Goal: Information Seeking & Learning: Learn about a topic

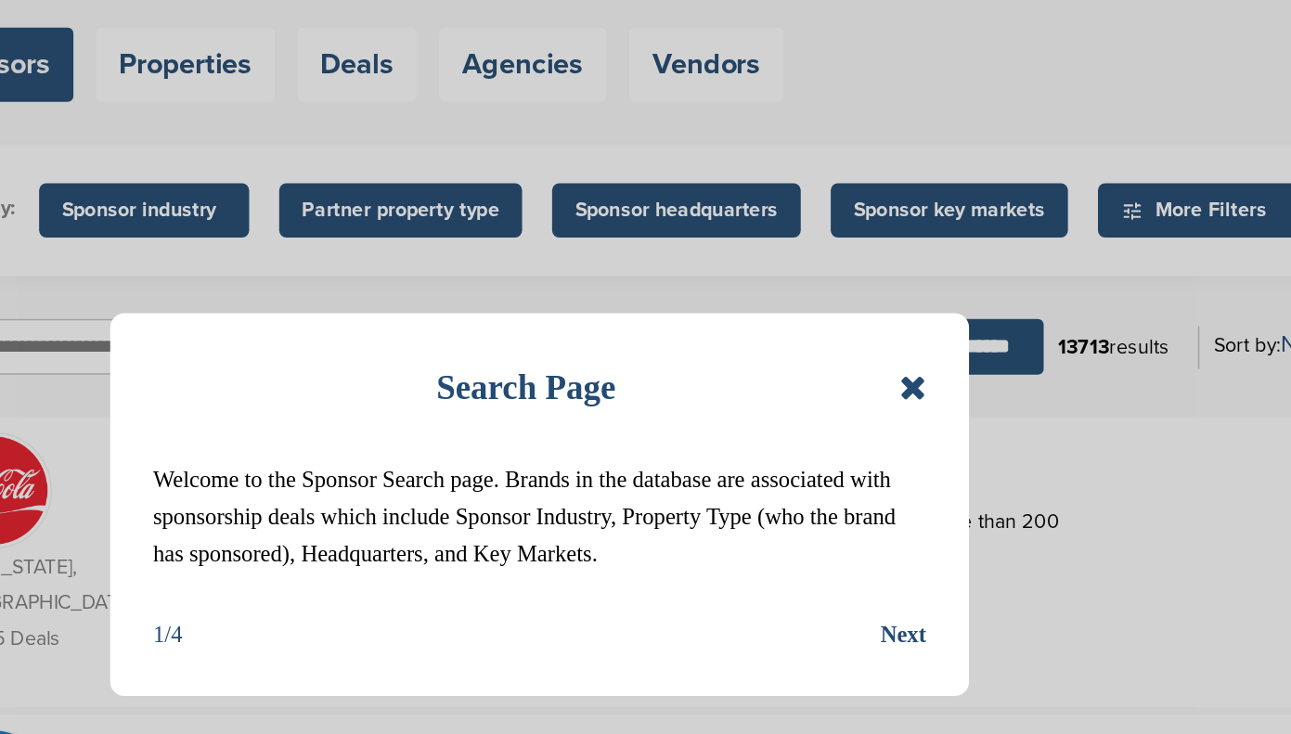
click at [875, 543] on div "Next" at bounding box center [882, 540] width 30 height 24
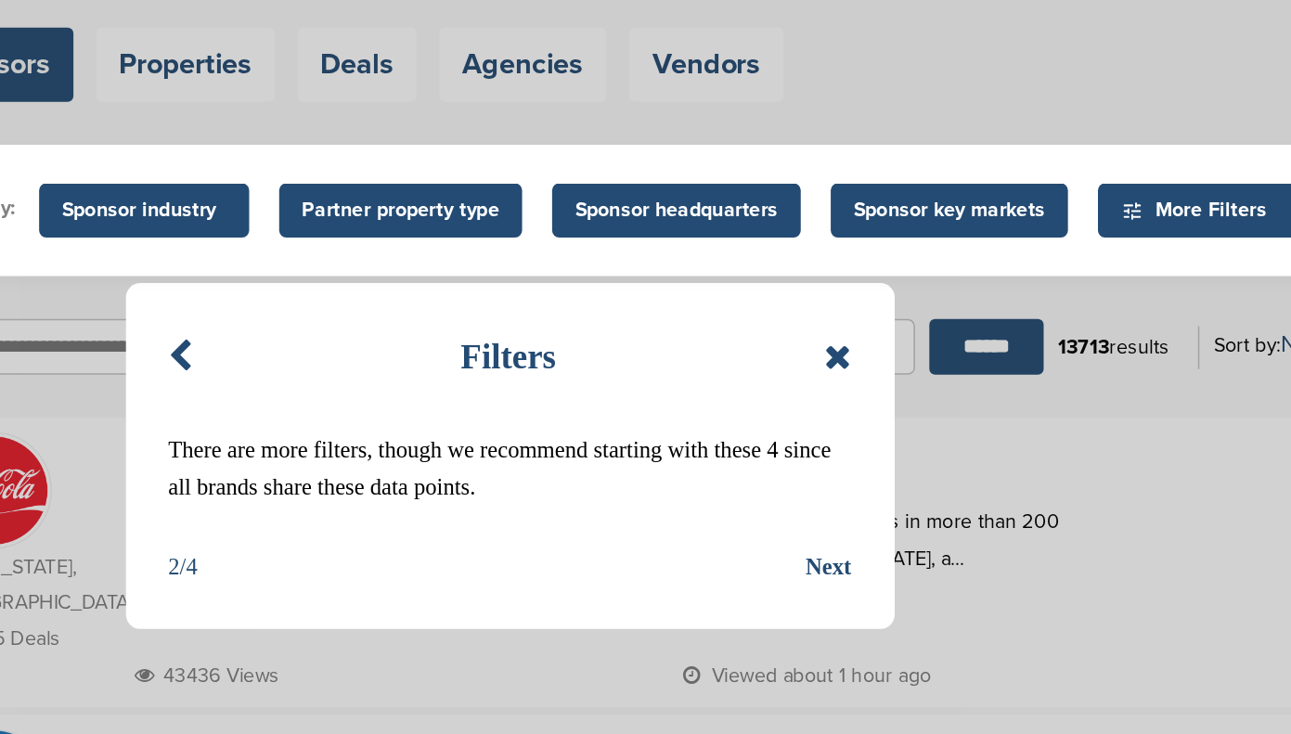
click at [837, 495] on div "Next" at bounding box center [834, 496] width 30 height 24
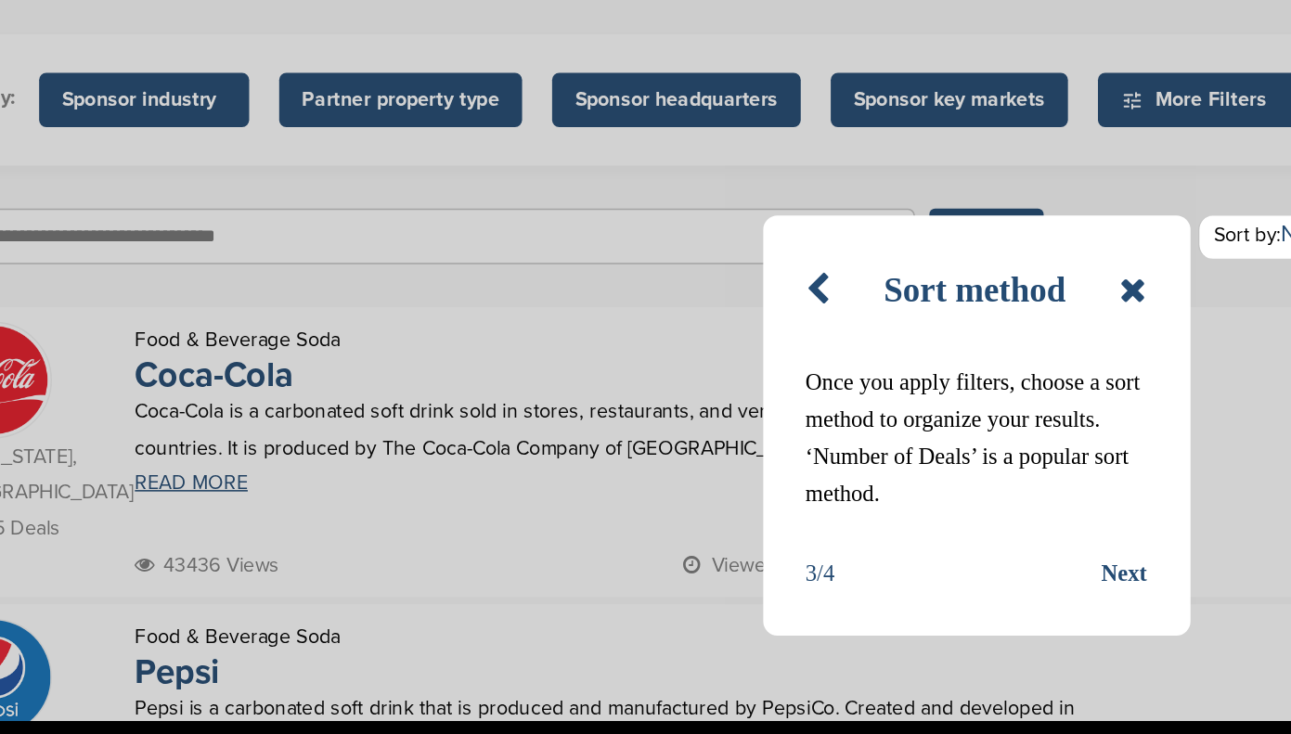
click at [1025, 569] on div "Next" at bounding box center [1026, 573] width 30 height 24
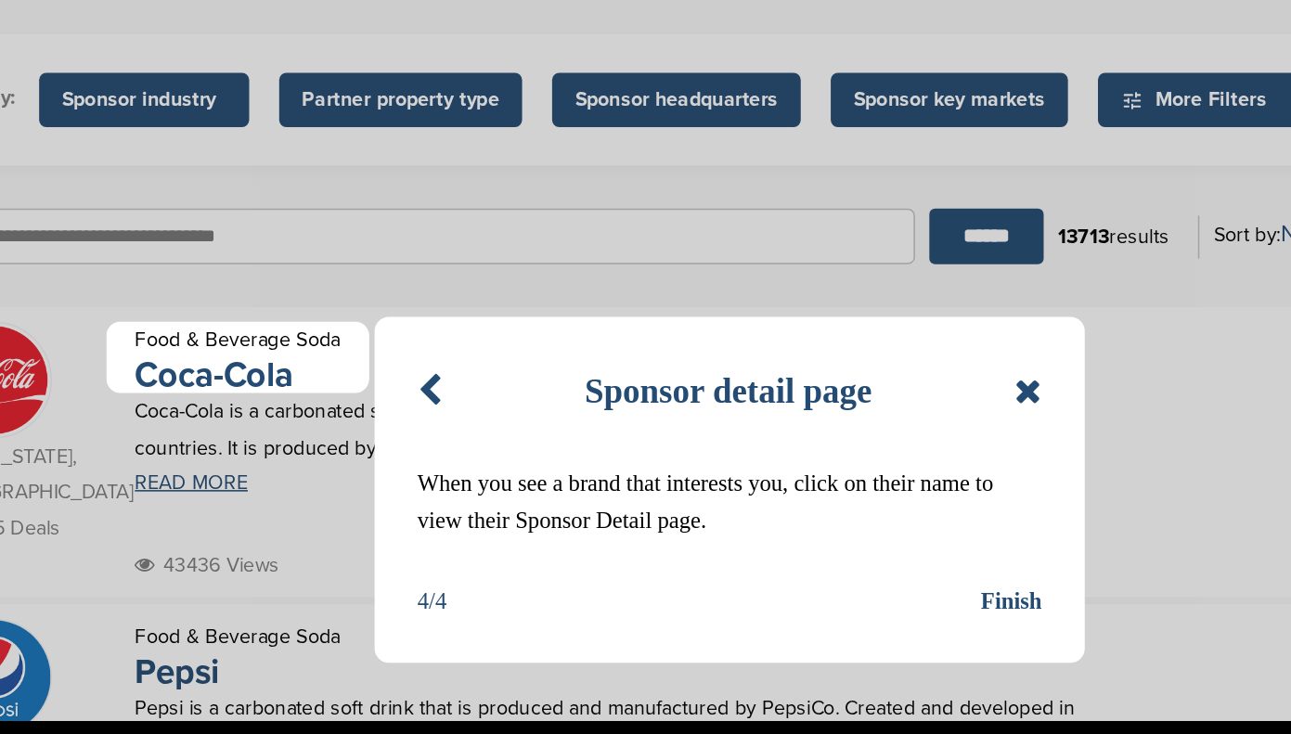
click at [947, 590] on div "Finish" at bounding box center [952, 590] width 40 height 24
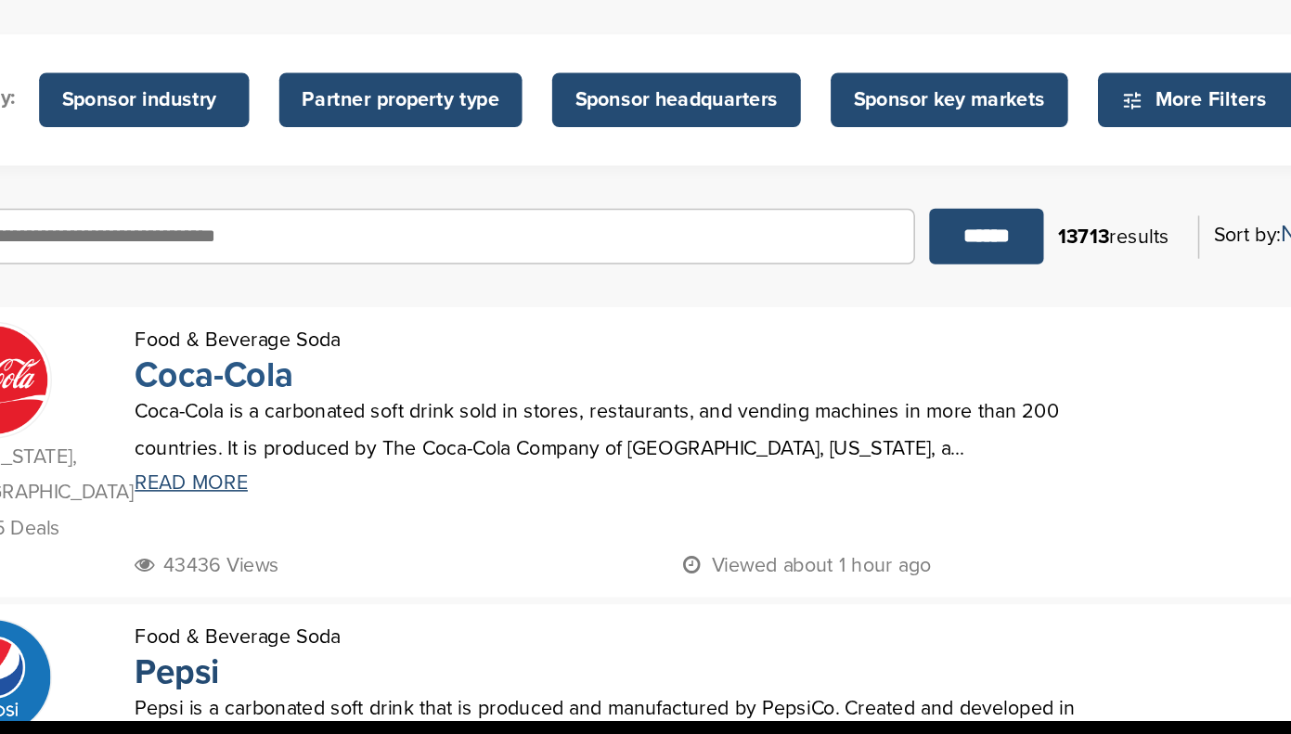
click at [459, 448] on link "Coca-Cola" at bounding box center [433, 443] width 103 height 27
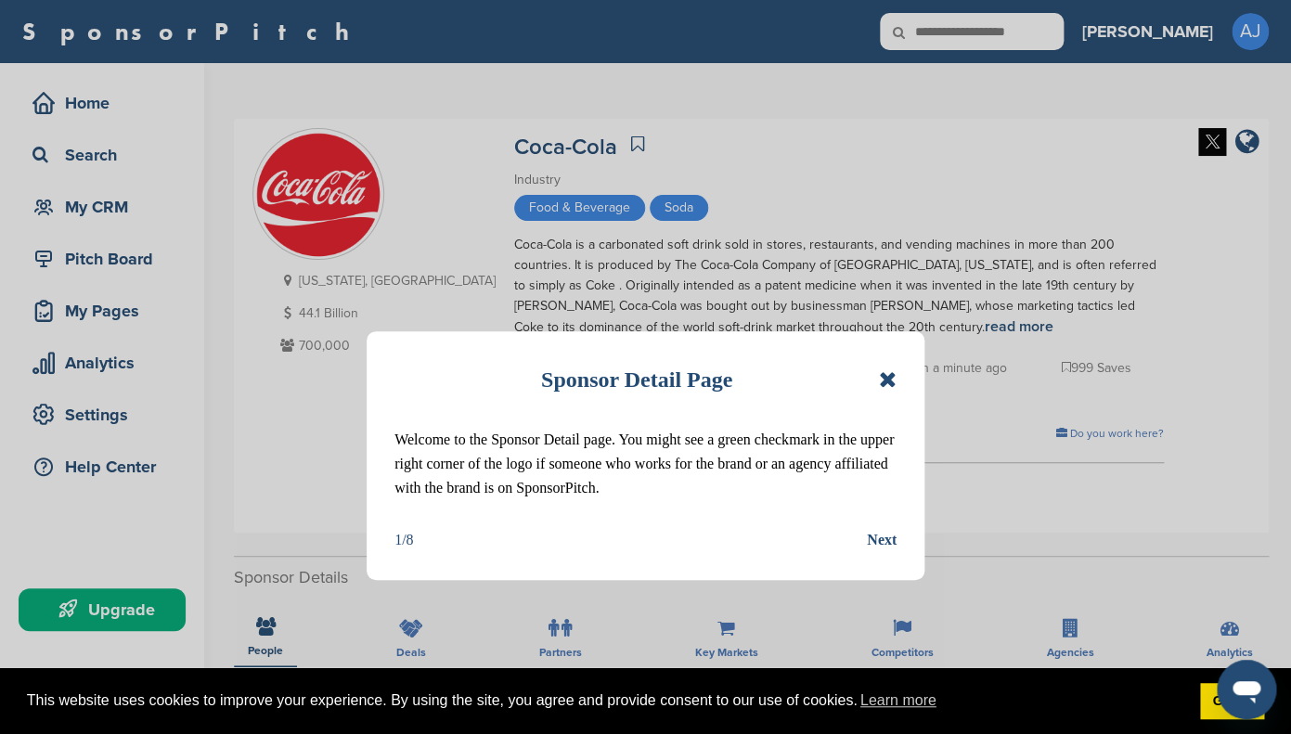
click at [889, 382] on icon at bounding box center [888, 379] width 18 height 22
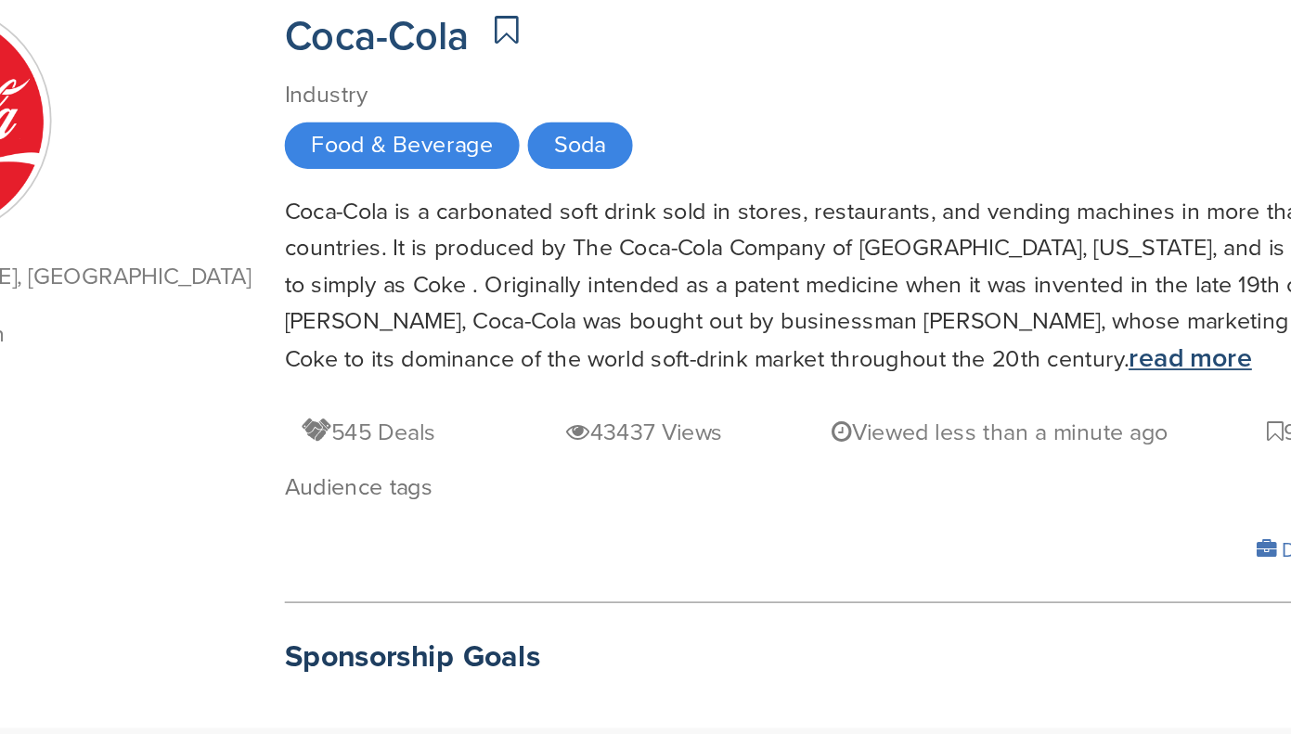
click at [985, 329] on link "read more" at bounding box center [1019, 326] width 69 height 19
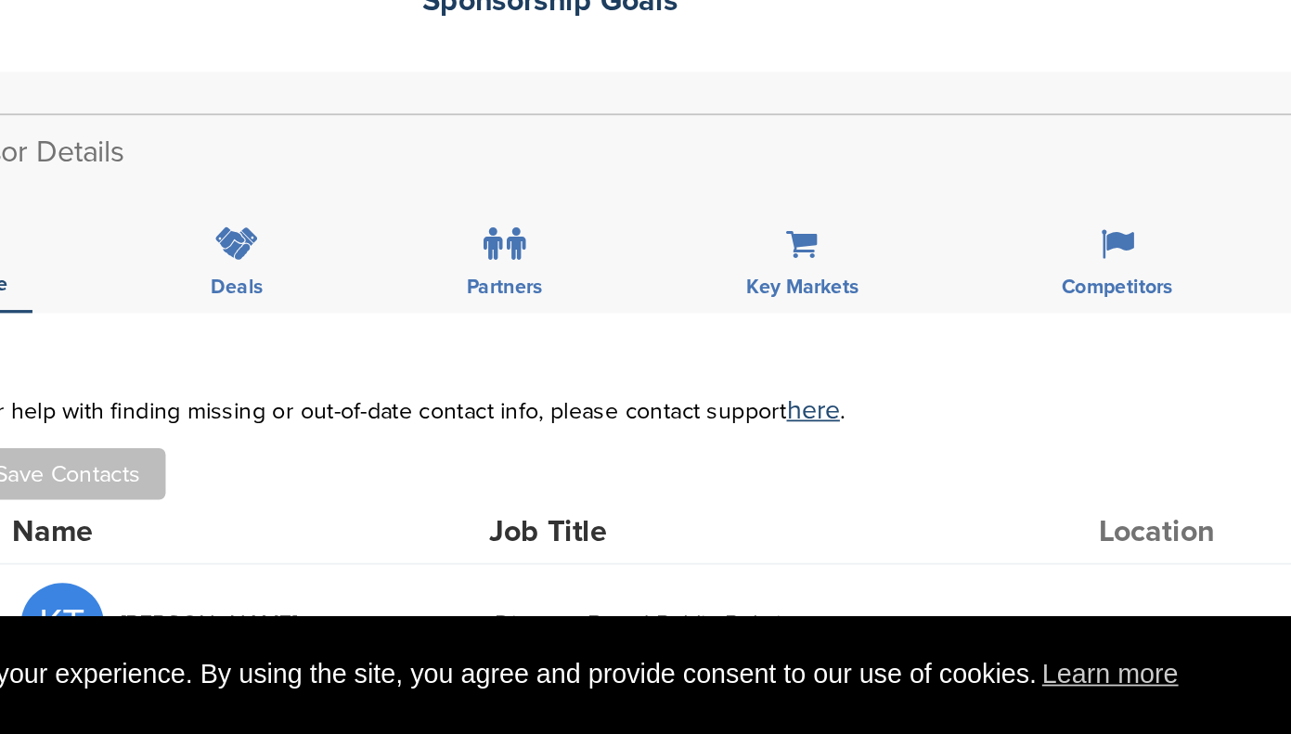
scroll to position [172, 0]
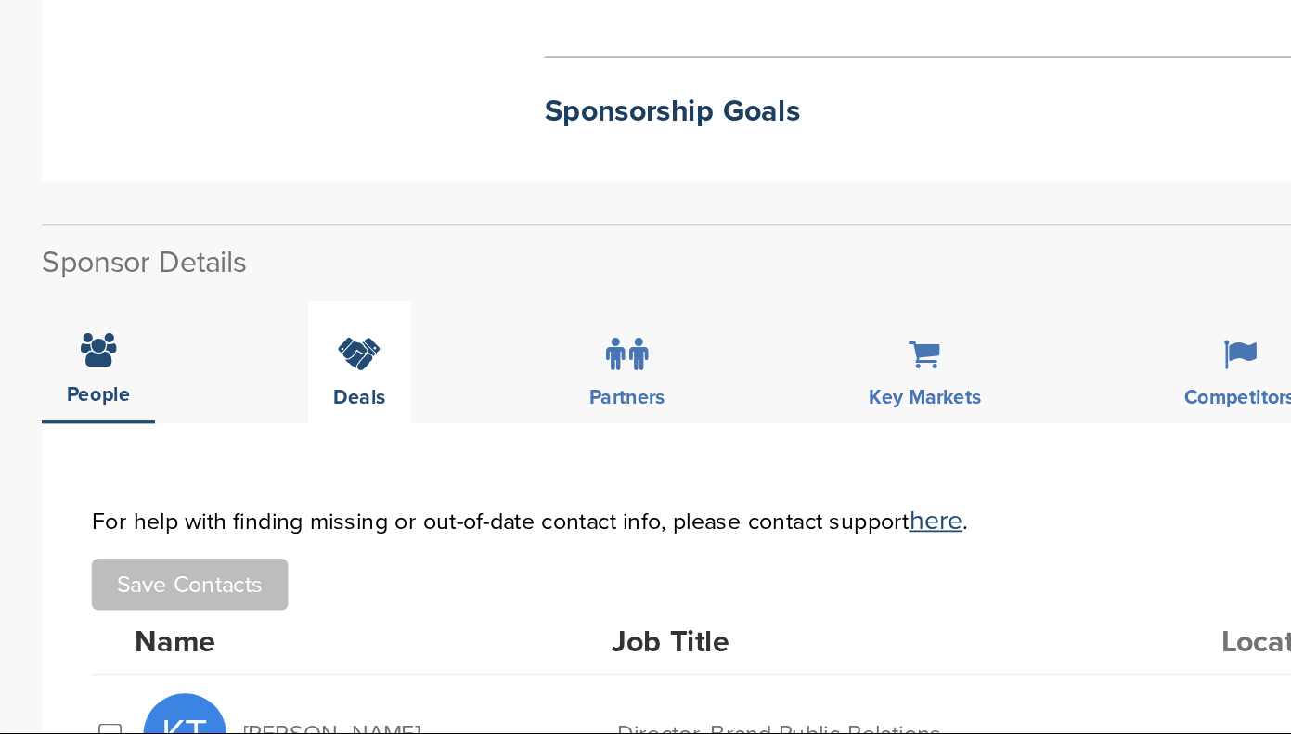
click at [407, 458] on icon at bounding box center [411, 456] width 24 height 19
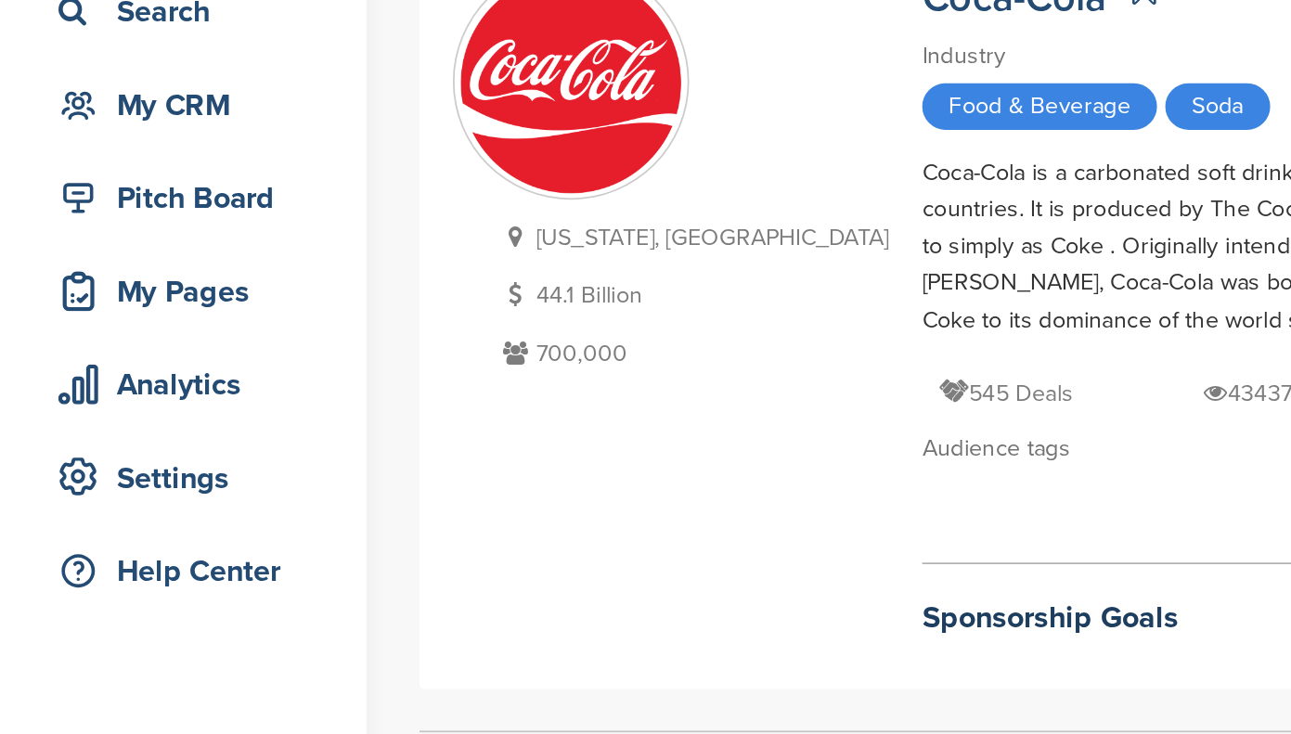
scroll to position [0, 0]
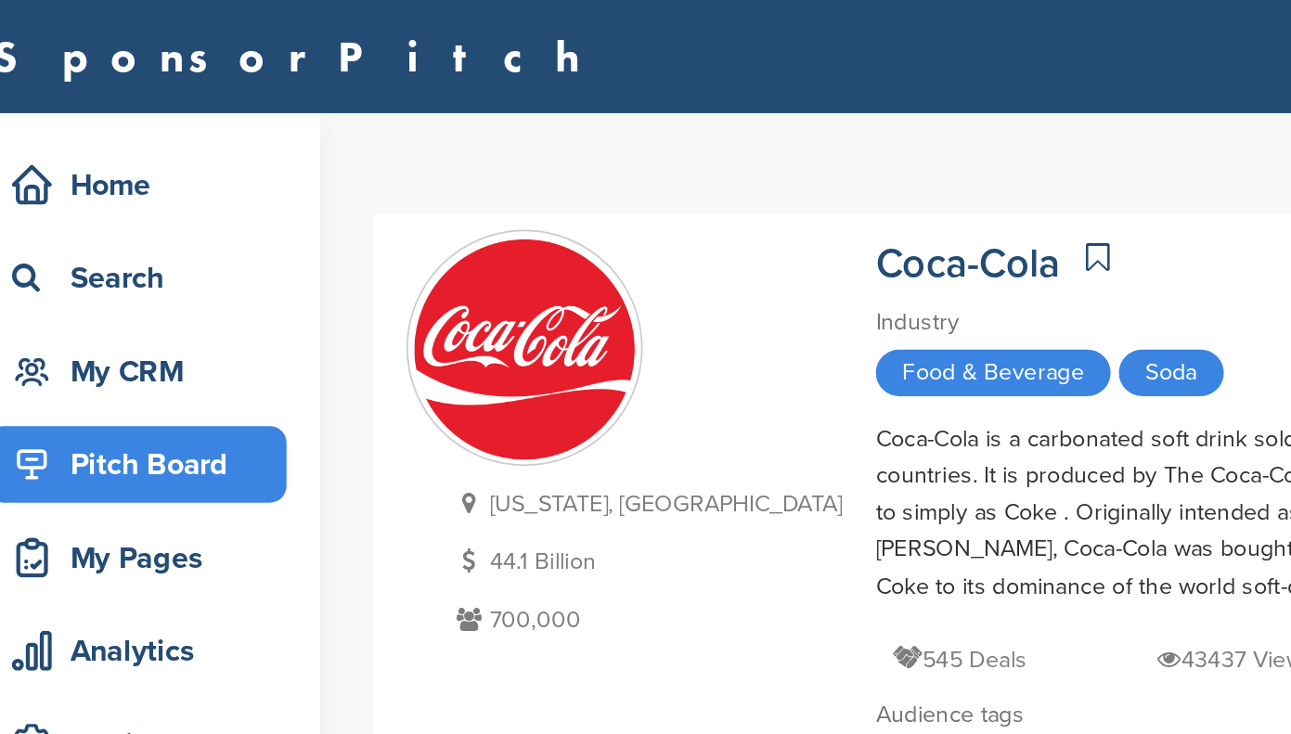
click at [124, 259] on div "Pitch Board" at bounding box center [107, 258] width 158 height 33
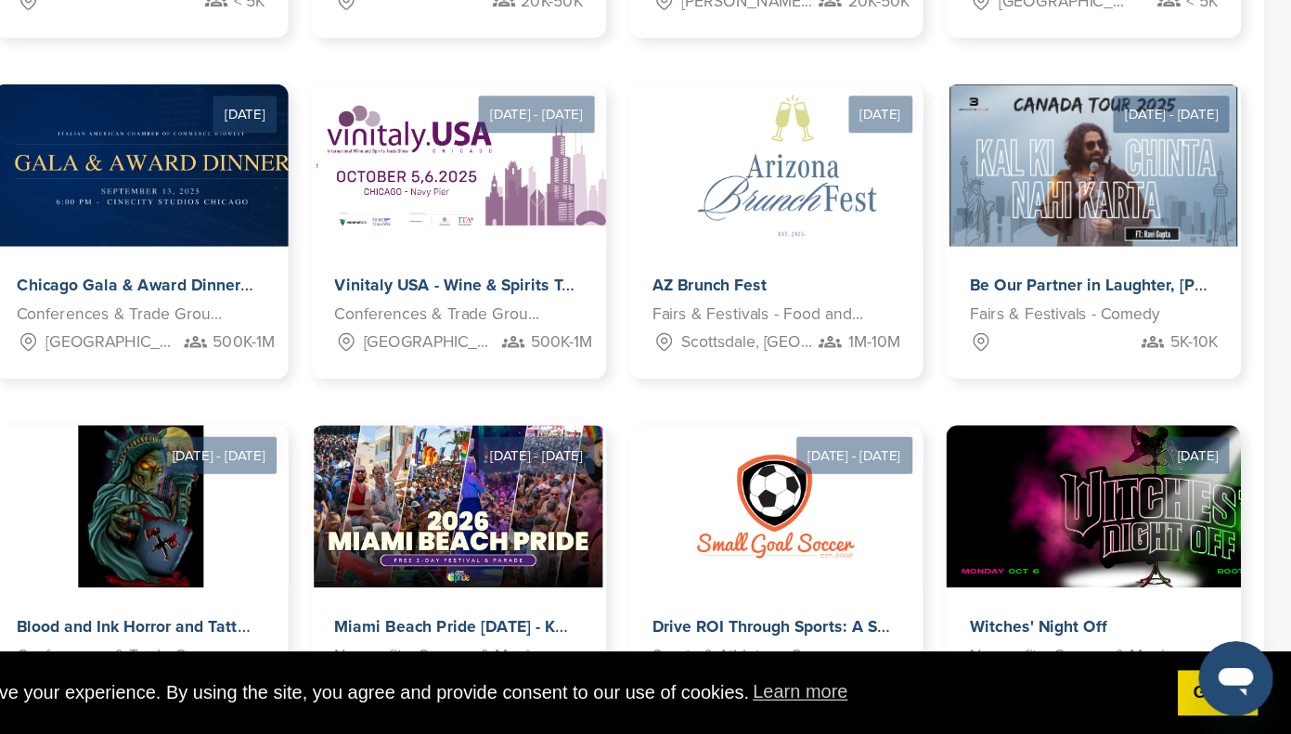
scroll to position [698, 0]
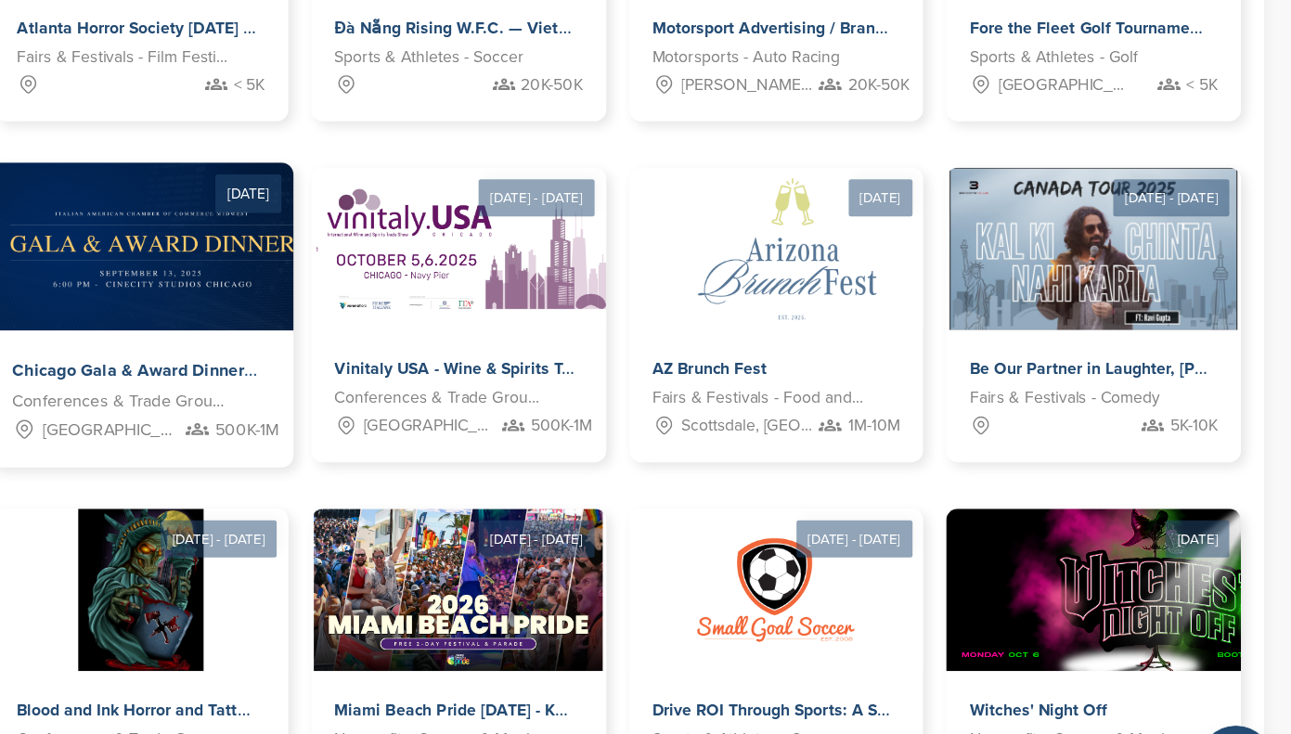
click at [415, 332] on img at bounding box center [479, 277] width 461 height 135
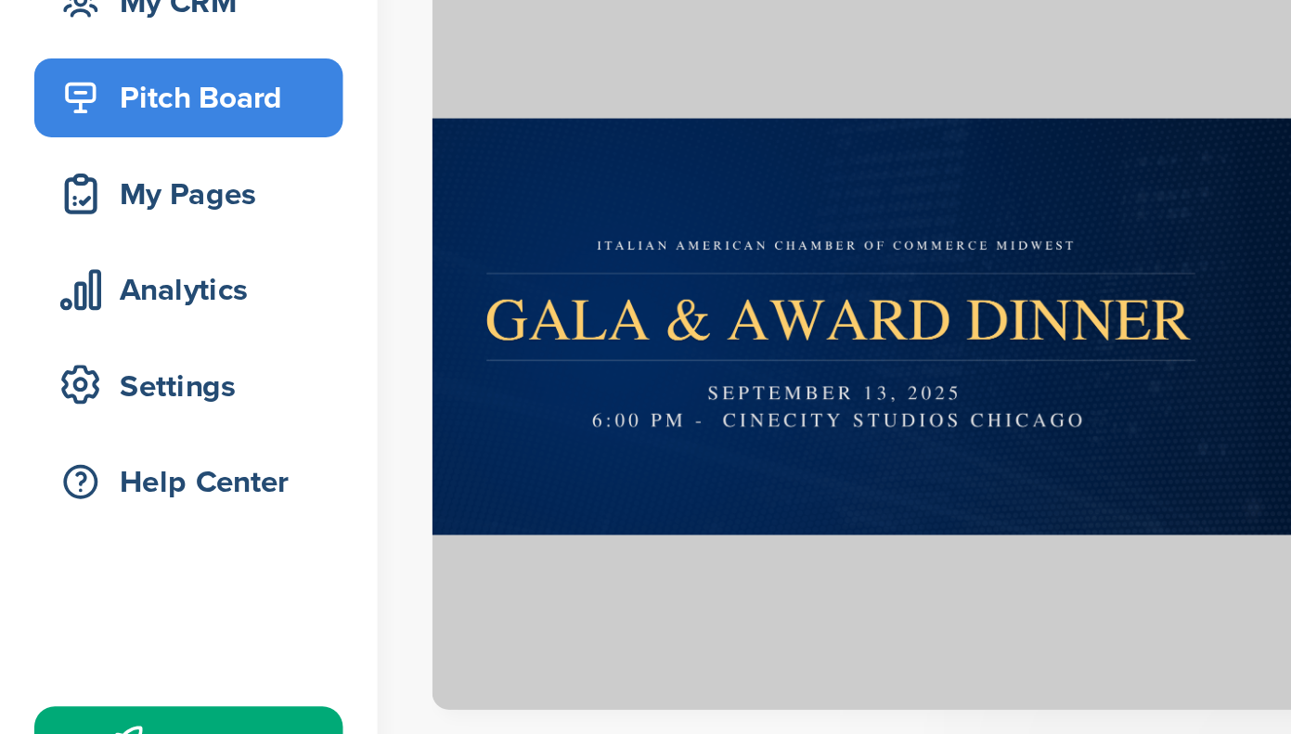
scroll to position [201, 0]
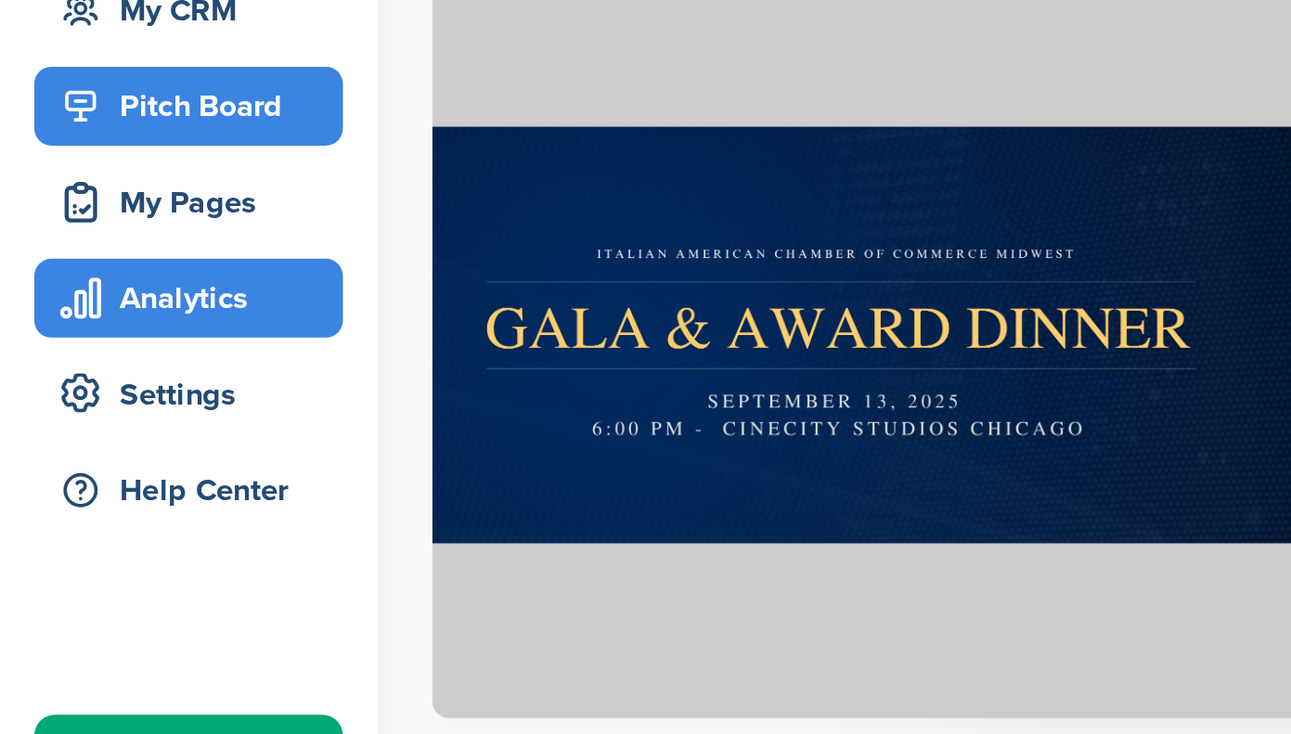
click at [95, 174] on div "Analytics" at bounding box center [107, 161] width 158 height 33
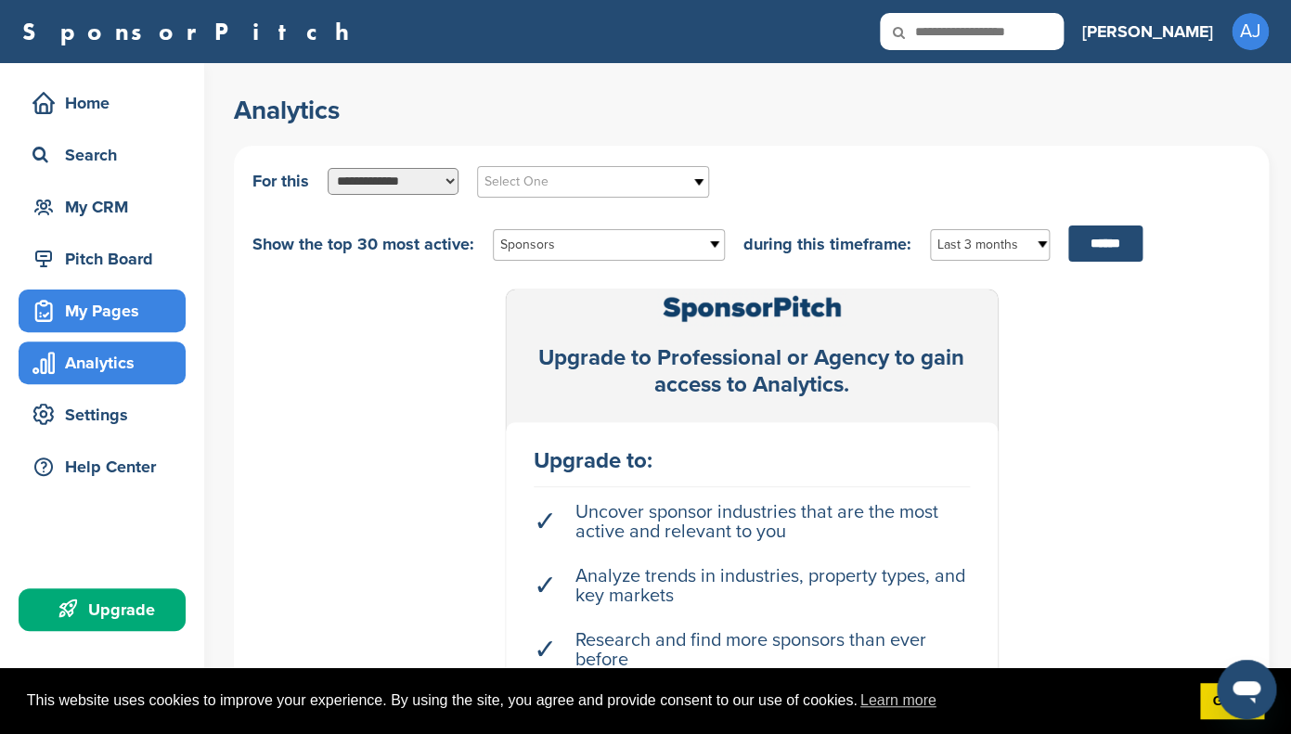
click at [127, 308] on div "My Pages" at bounding box center [107, 310] width 158 height 33
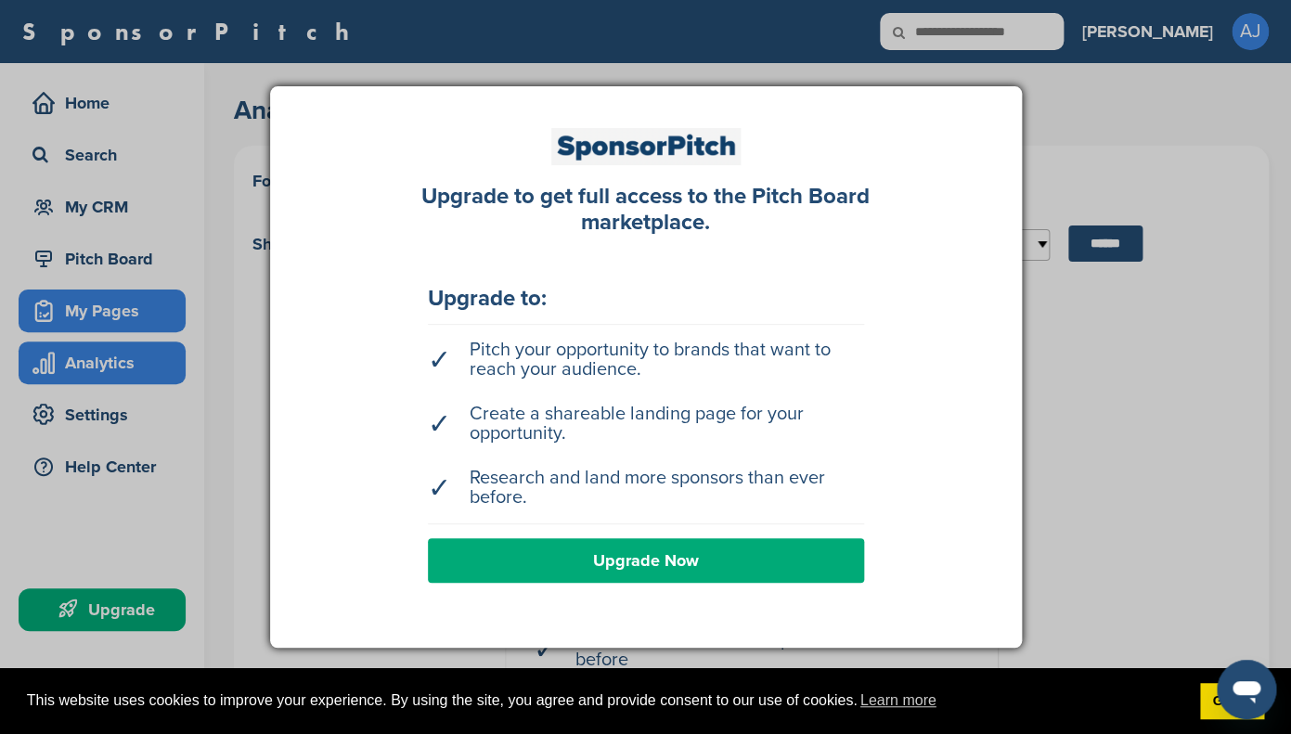
click at [127, 308] on div at bounding box center [645, 367] width 1291 height 734
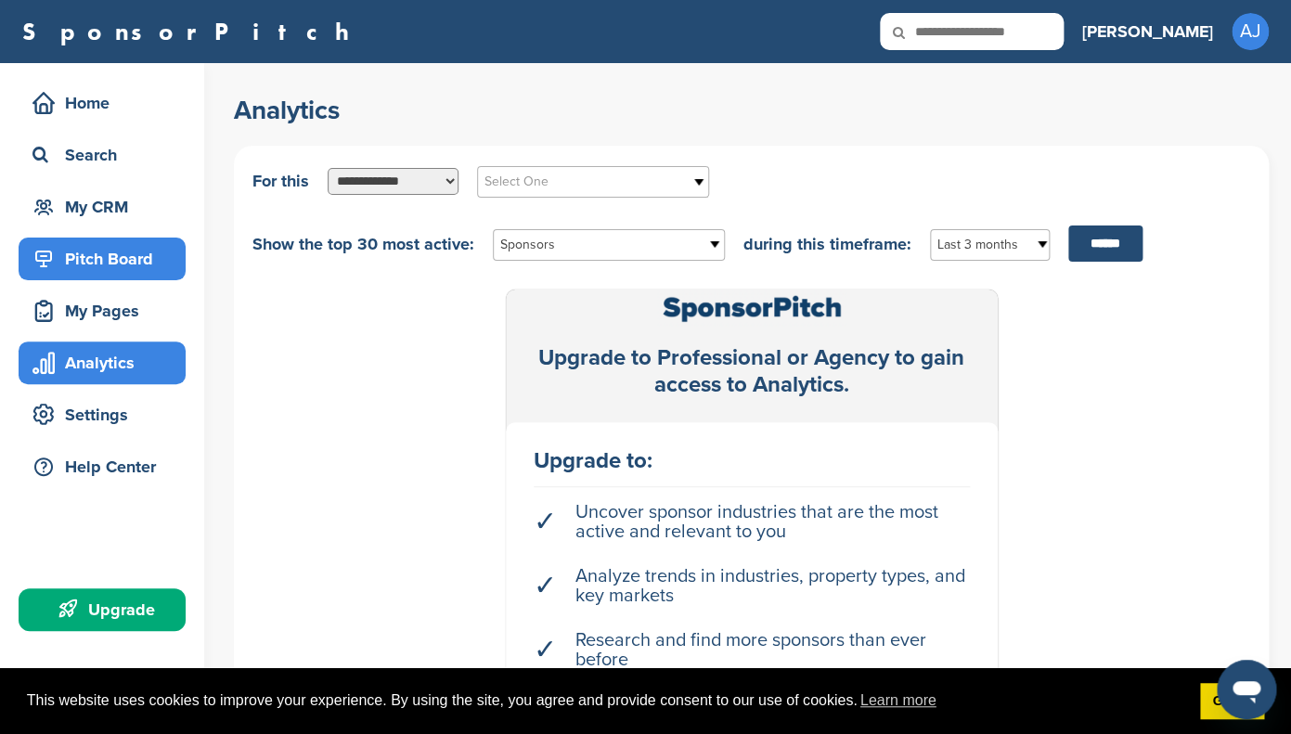
click at [133, 253] on div "Pitch Board" at bounding box center [107, 258] width 158 height 33
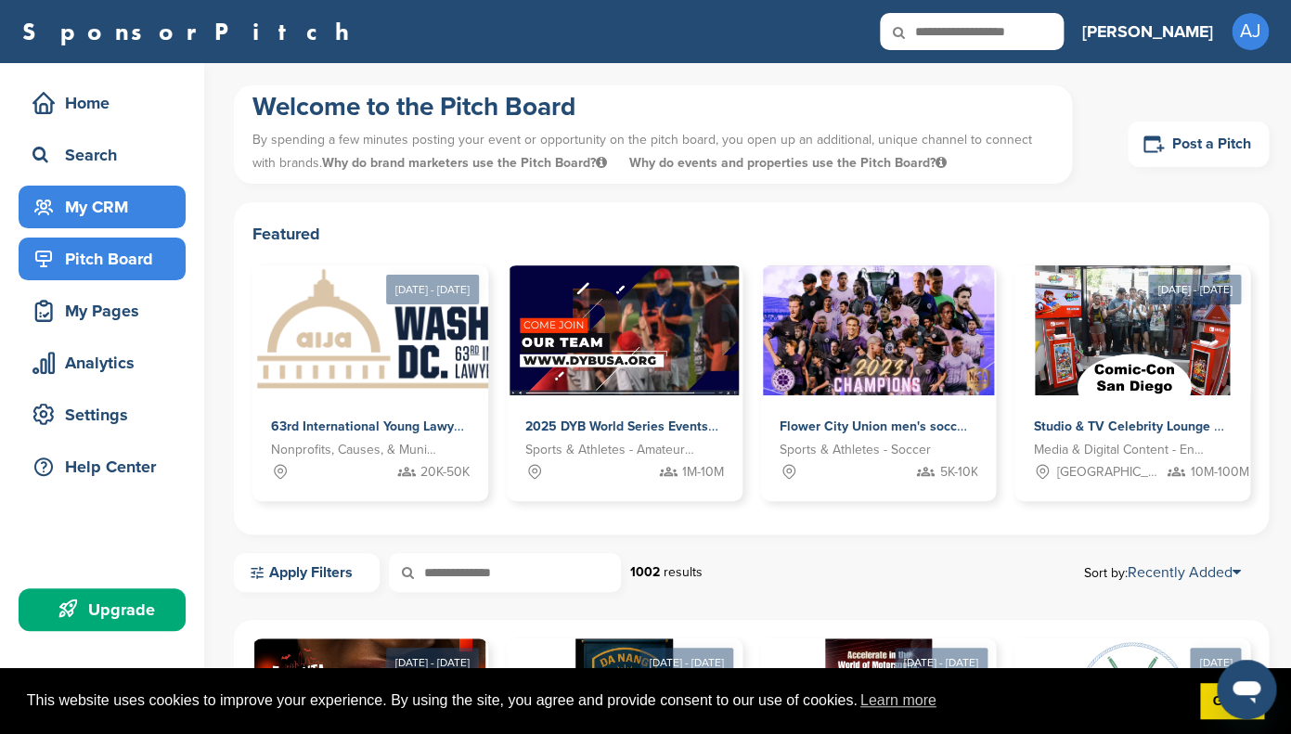
click at [119, 213] on div "My CRM" at bounding box center [107, 206] width 158 height 33
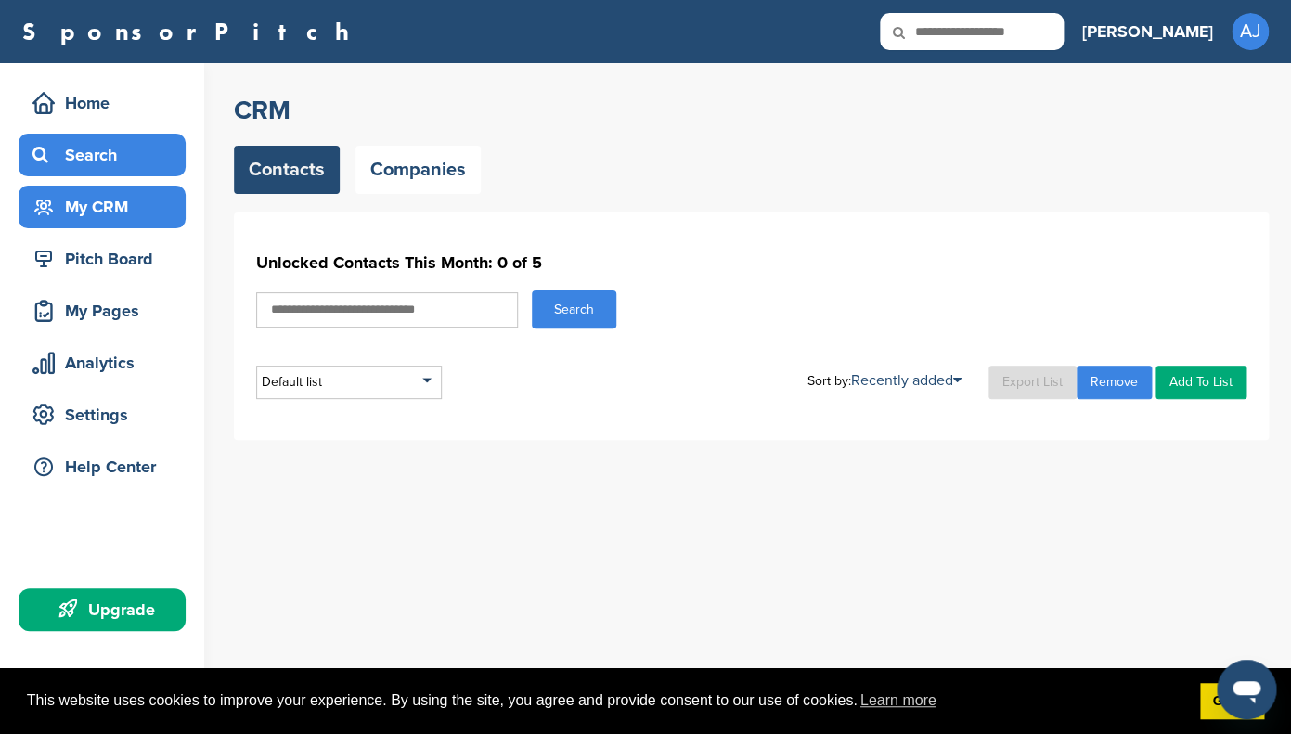
click at [108, 153] on div "Search" at bounding box center [107, 154] width 158 height 33
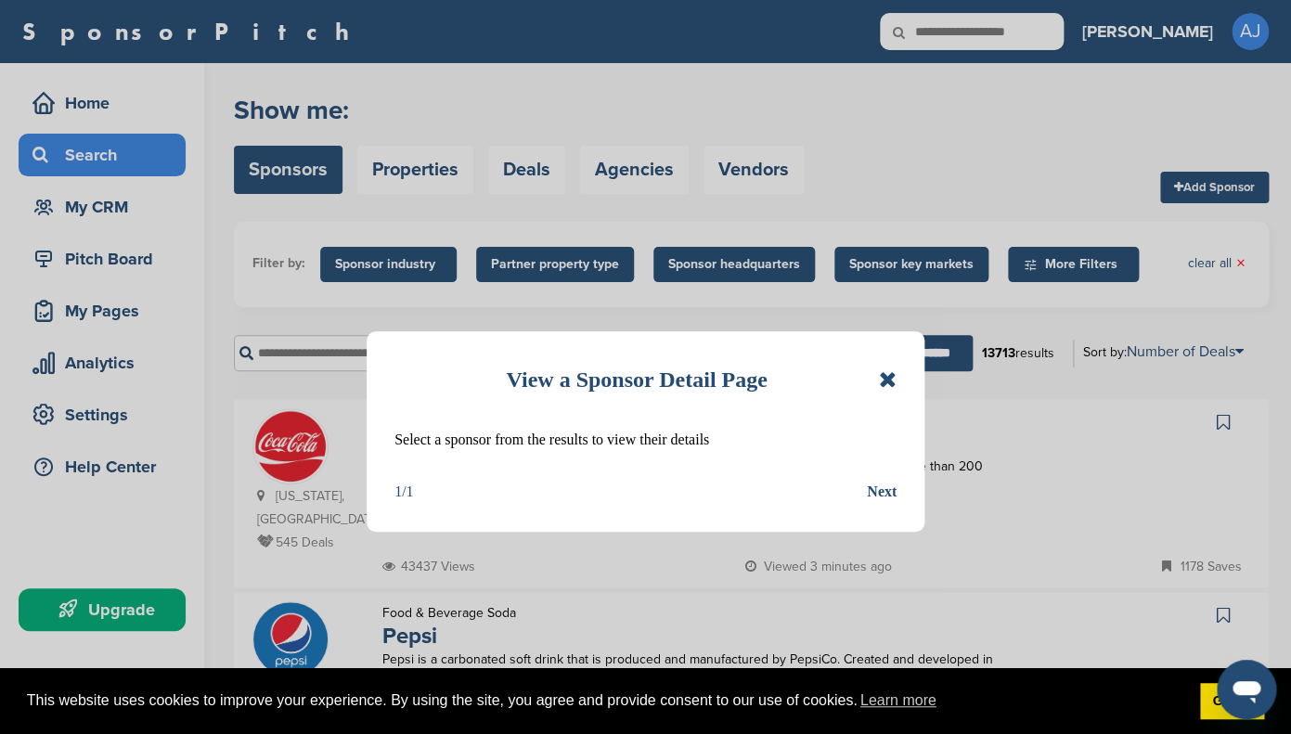
click at [887, 379] on icon at bounding box center [888, 379] width 18 height 22
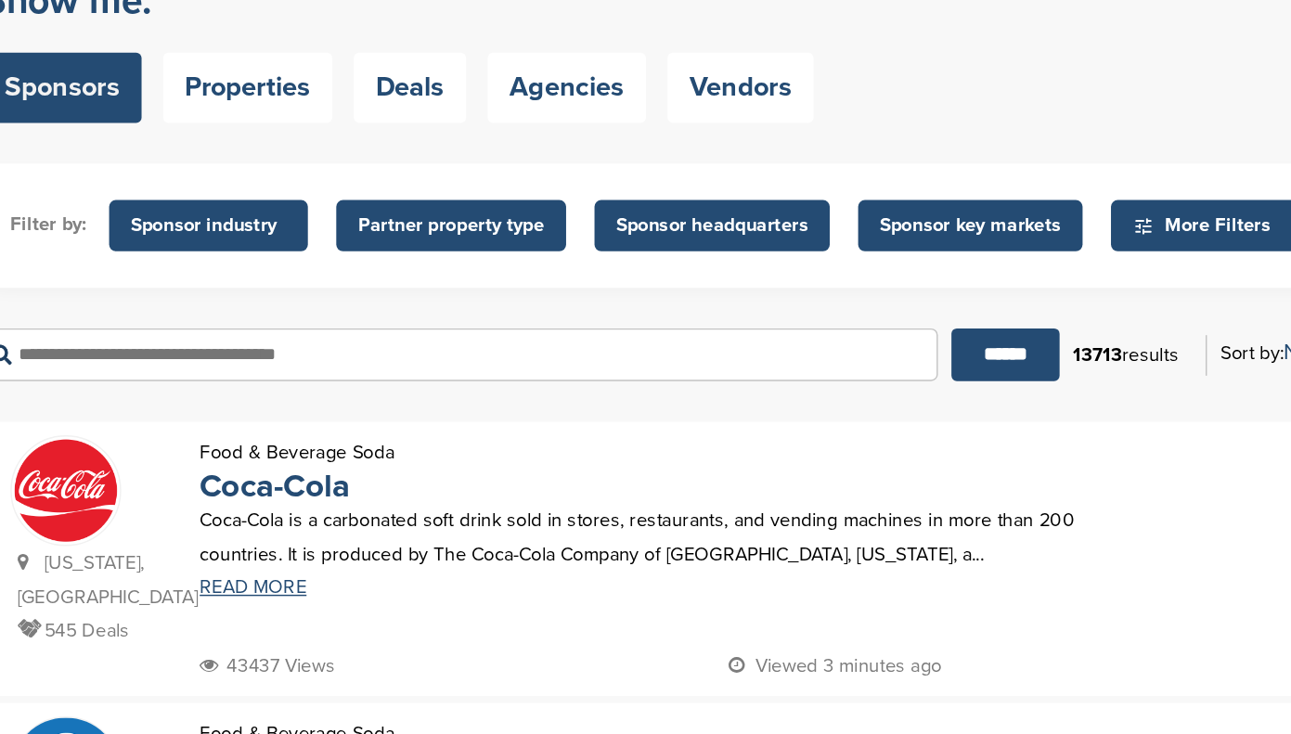
click at [742, 264] on span "Sponsor headquarters" at bounding box center [734, 264] width 132 height 20
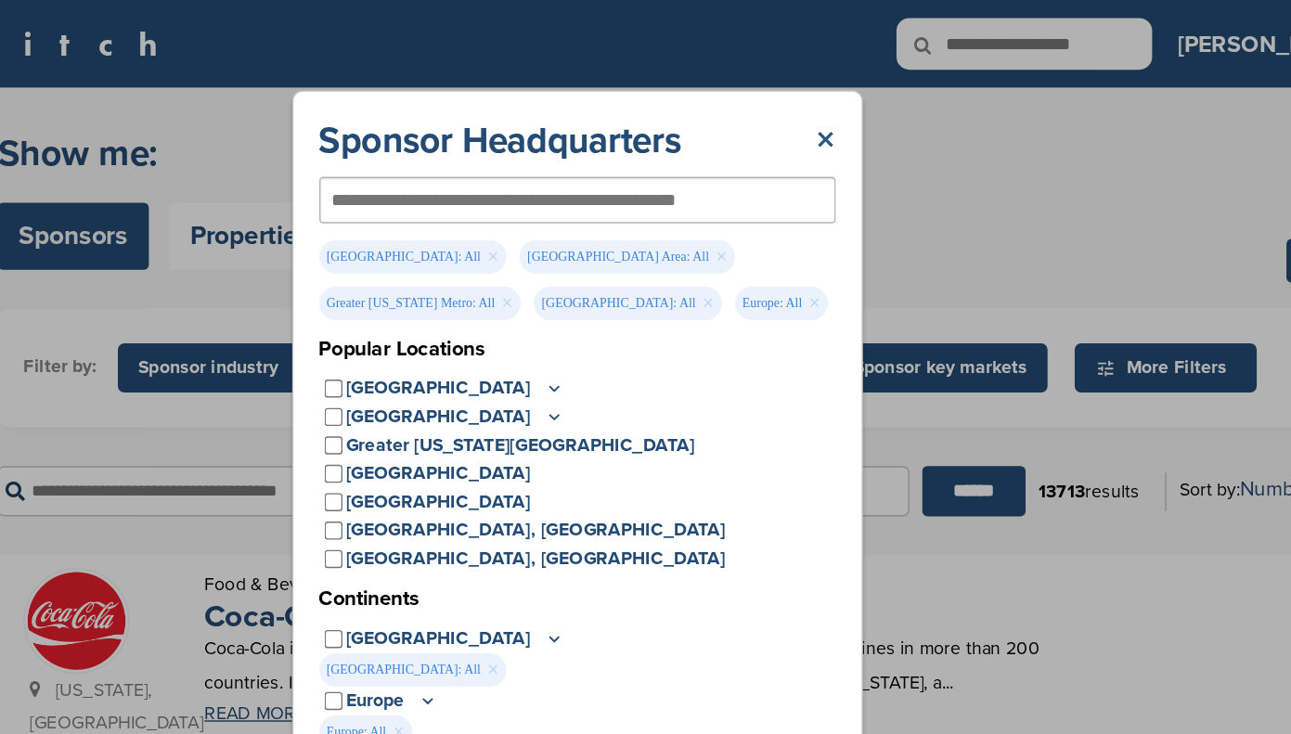
click at [825, 98] on link "×" at bounding box center [829, 100] width 14 height 33
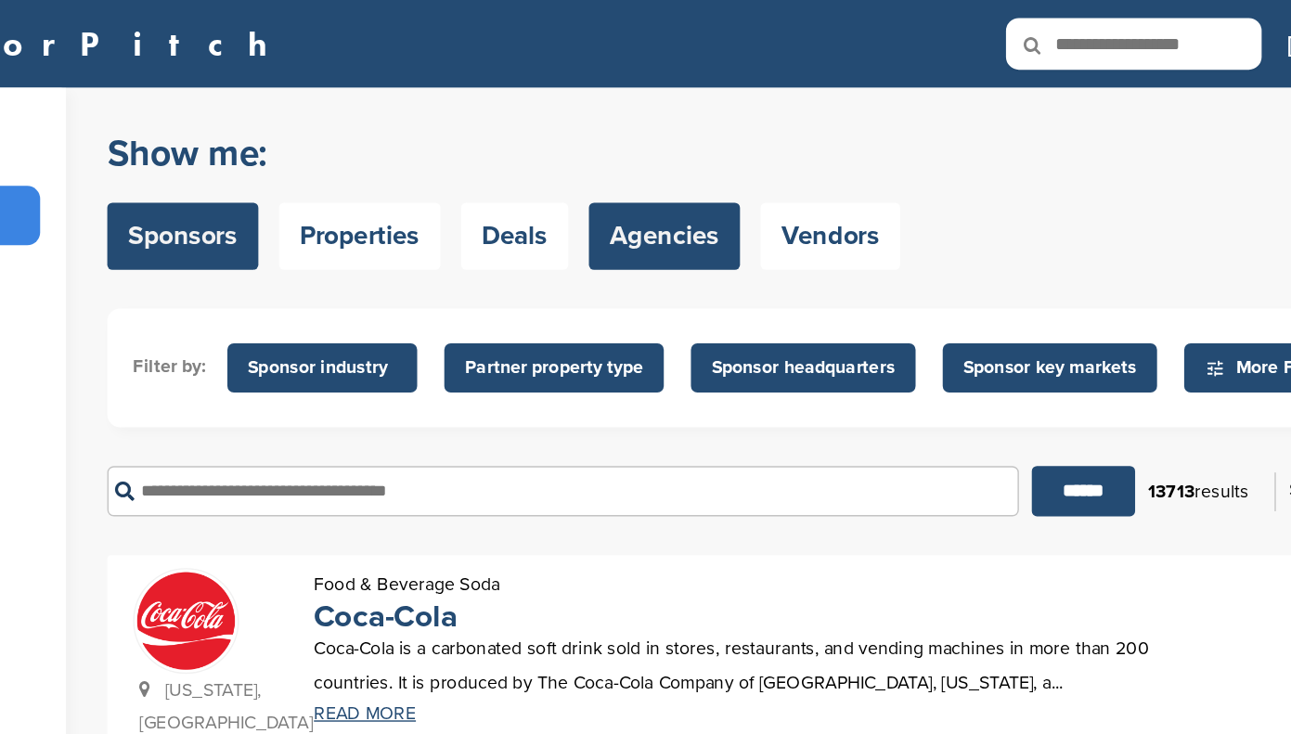
click at [631, 161] on link "Agencies" at bounding box center [634, 170] width 109 height 48
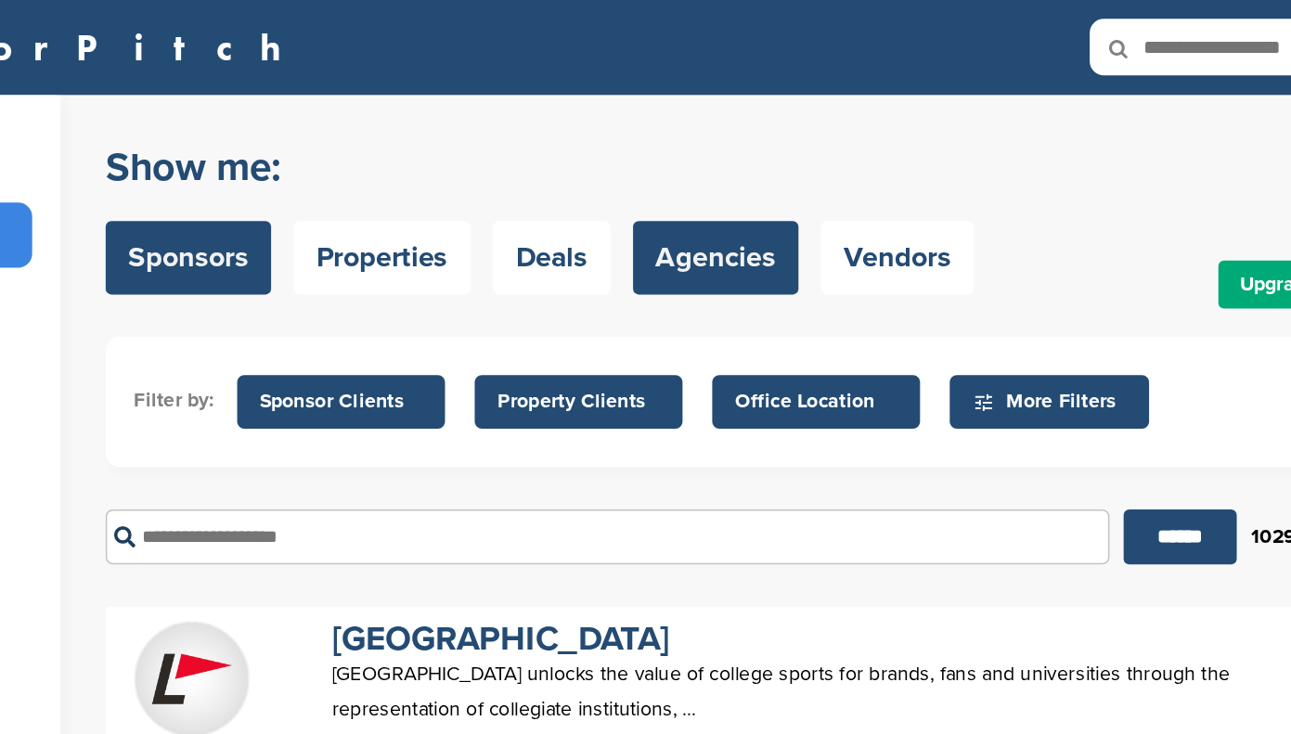
click at [287, 165] on link "Sponsors" at bounding box center [288, 170] width 109 height 48
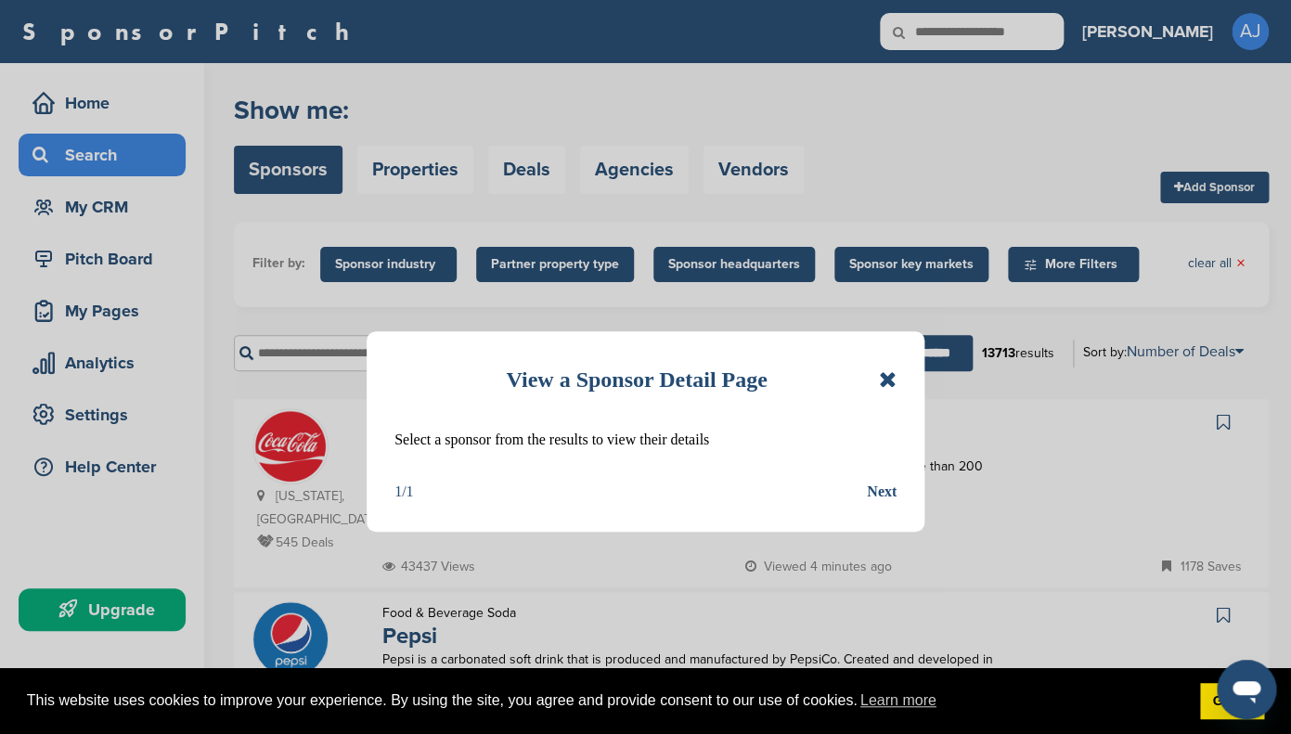
click at [884, 380] on icon at bounding box center [888, 379] width 18 height 22
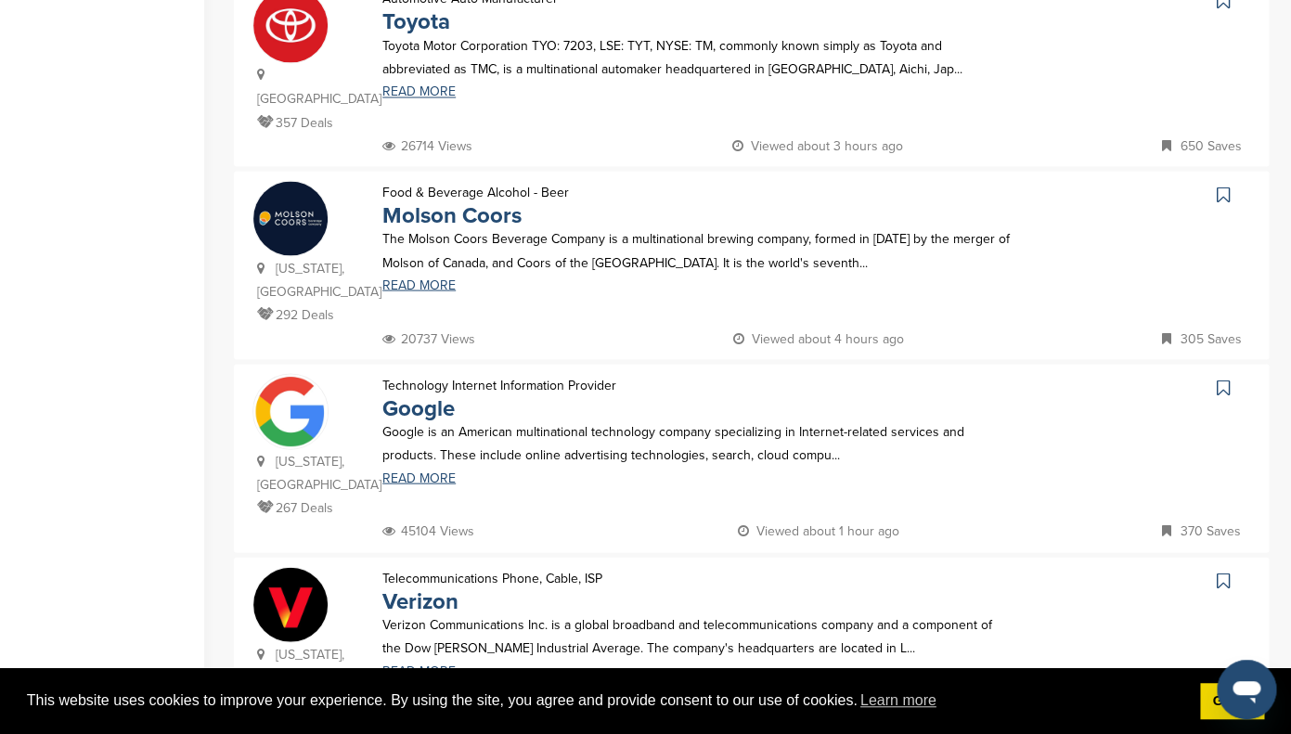
scroll to position [1198, 0]
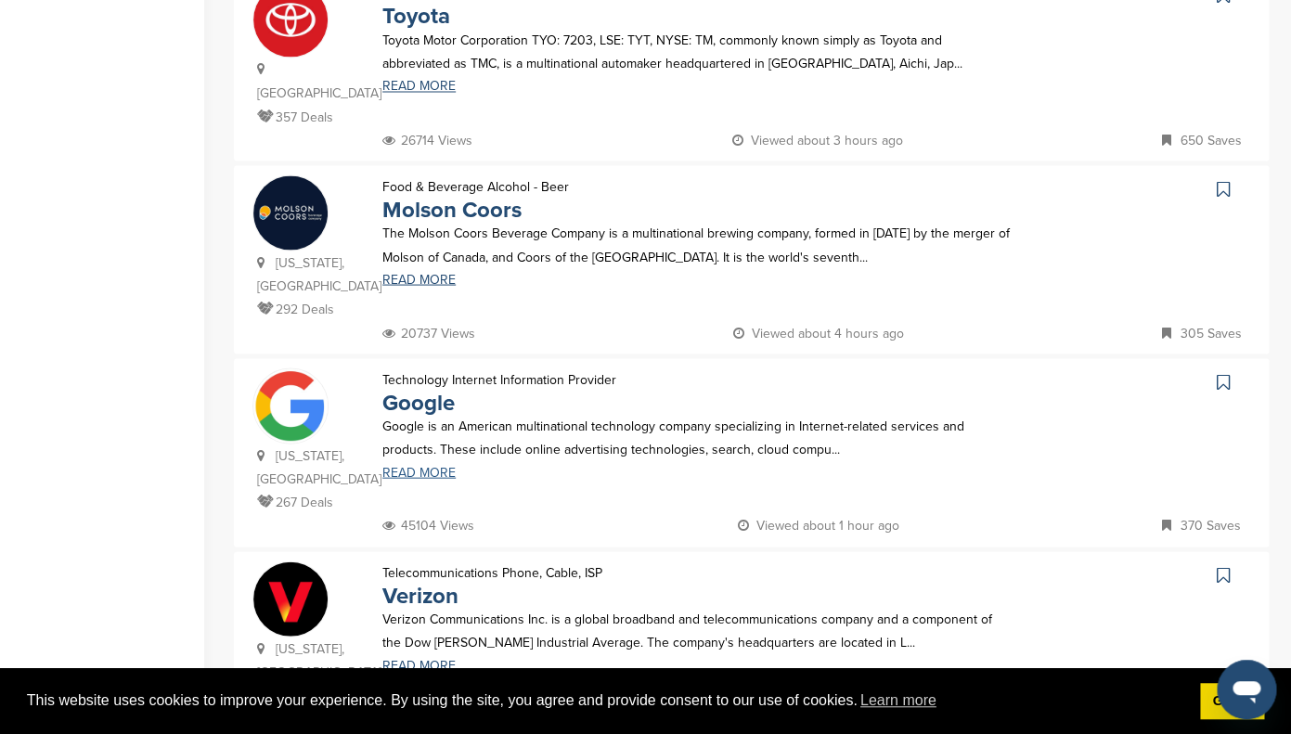
click at [429, 466] on link "READ MORE" at bounding box center [695, 472] width 627 height 13
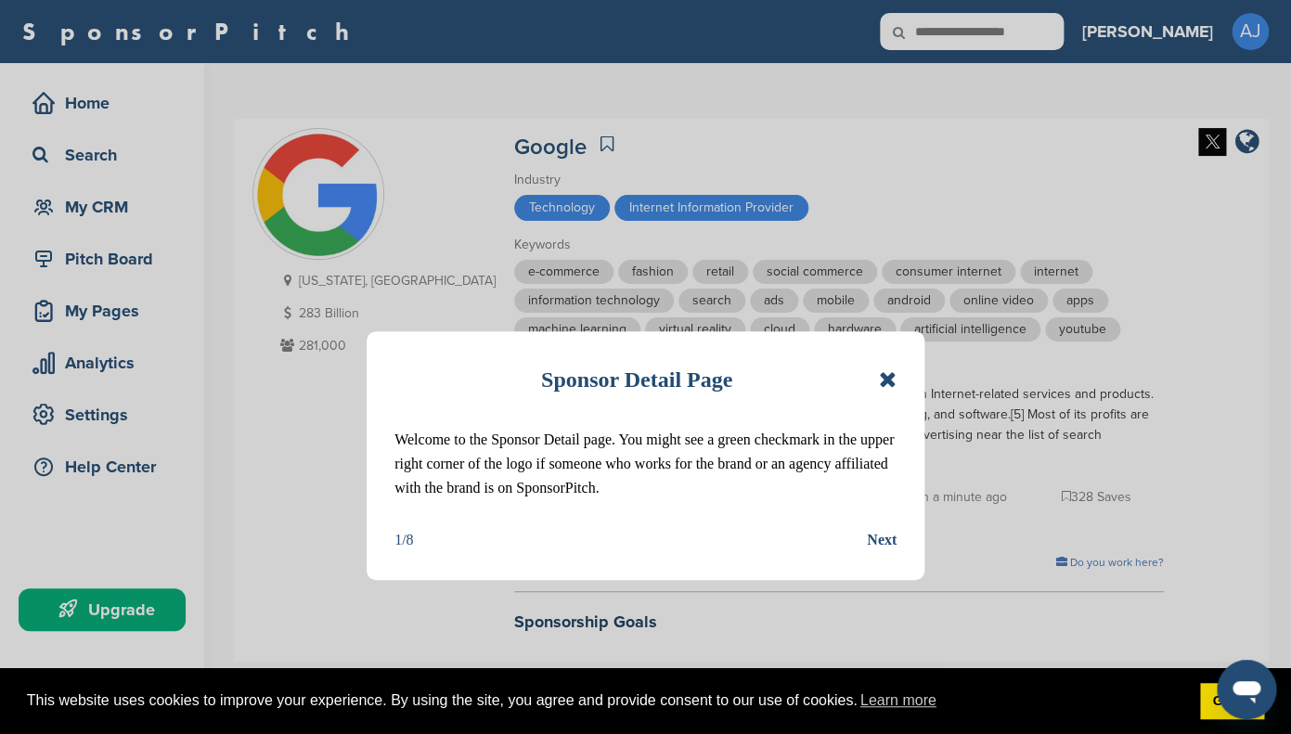
click at [885, 378] on icon at bounding box center [888, 379] width 18 height 22
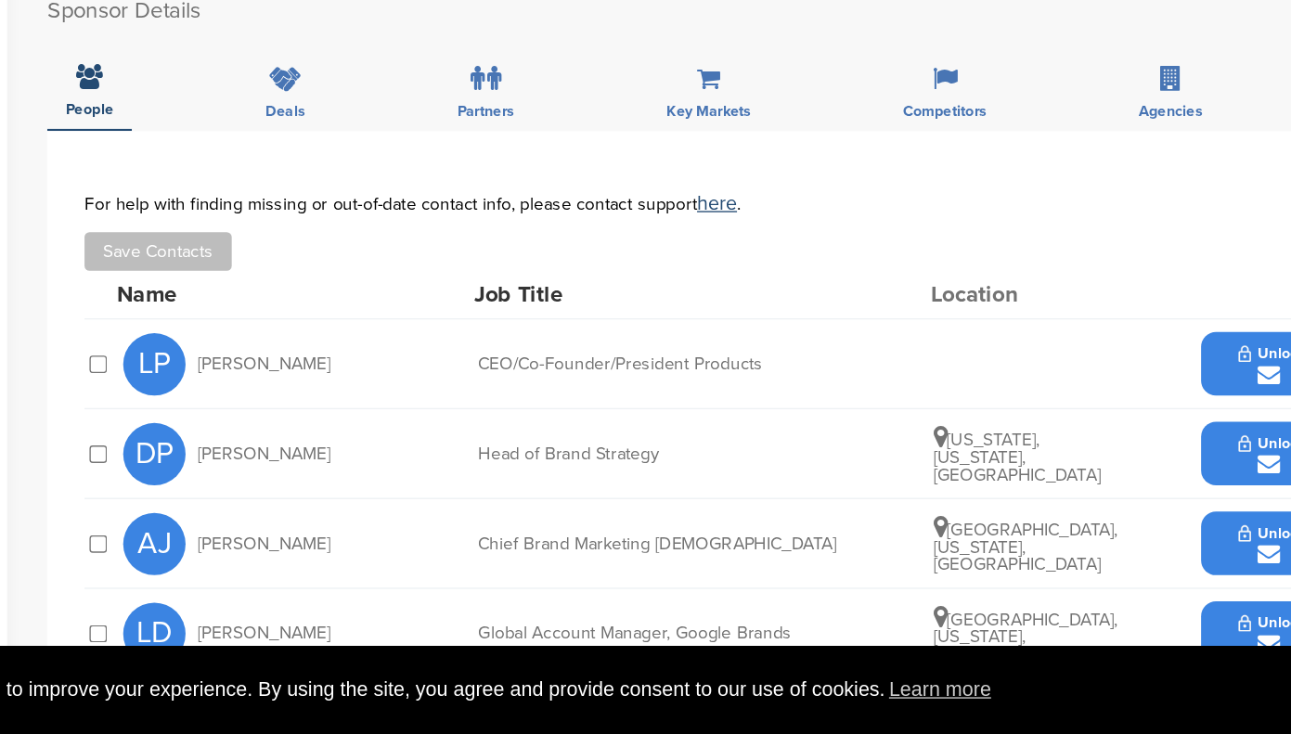
scroll to position [510, 0]
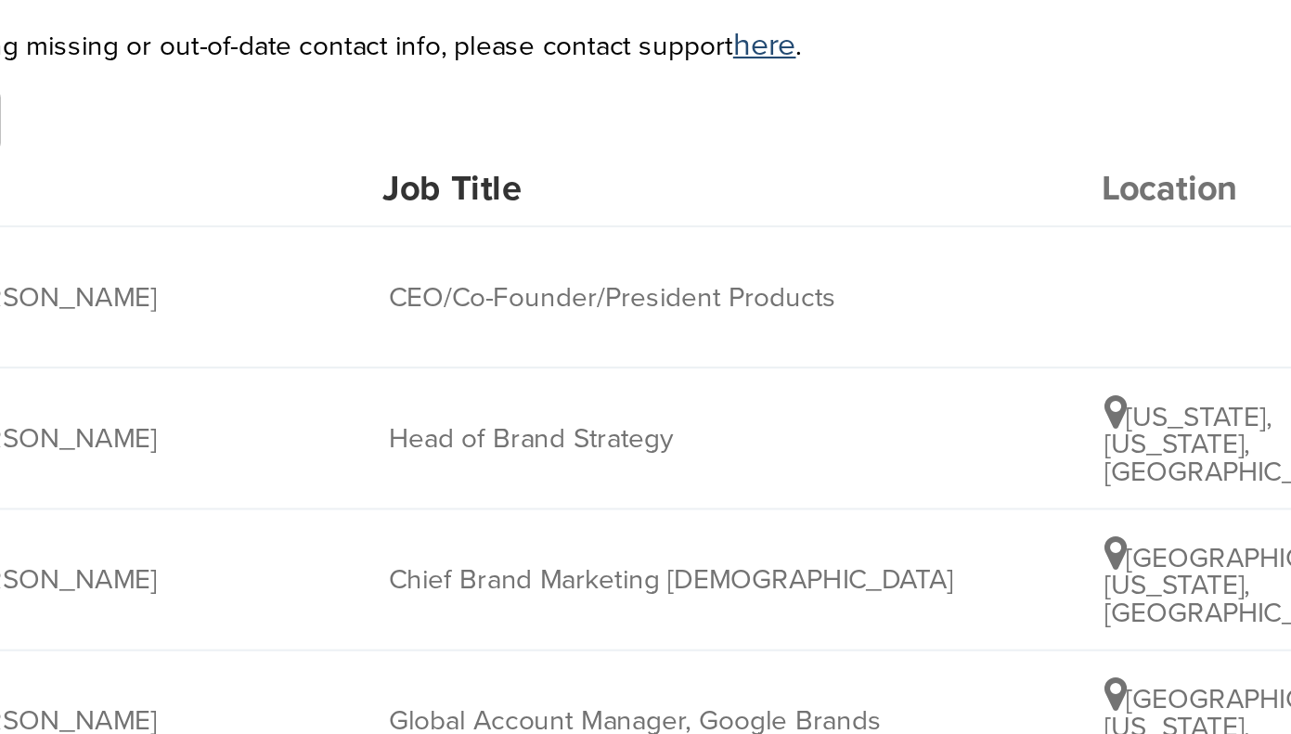
click at [686, 546] on div "DP [PERSON_NAME] Head of Brand Strategy [US_STATE], [US_STATE], [GEOGRAPHIC_DAT…" at bounding box center [765, 526] width 950 height 66
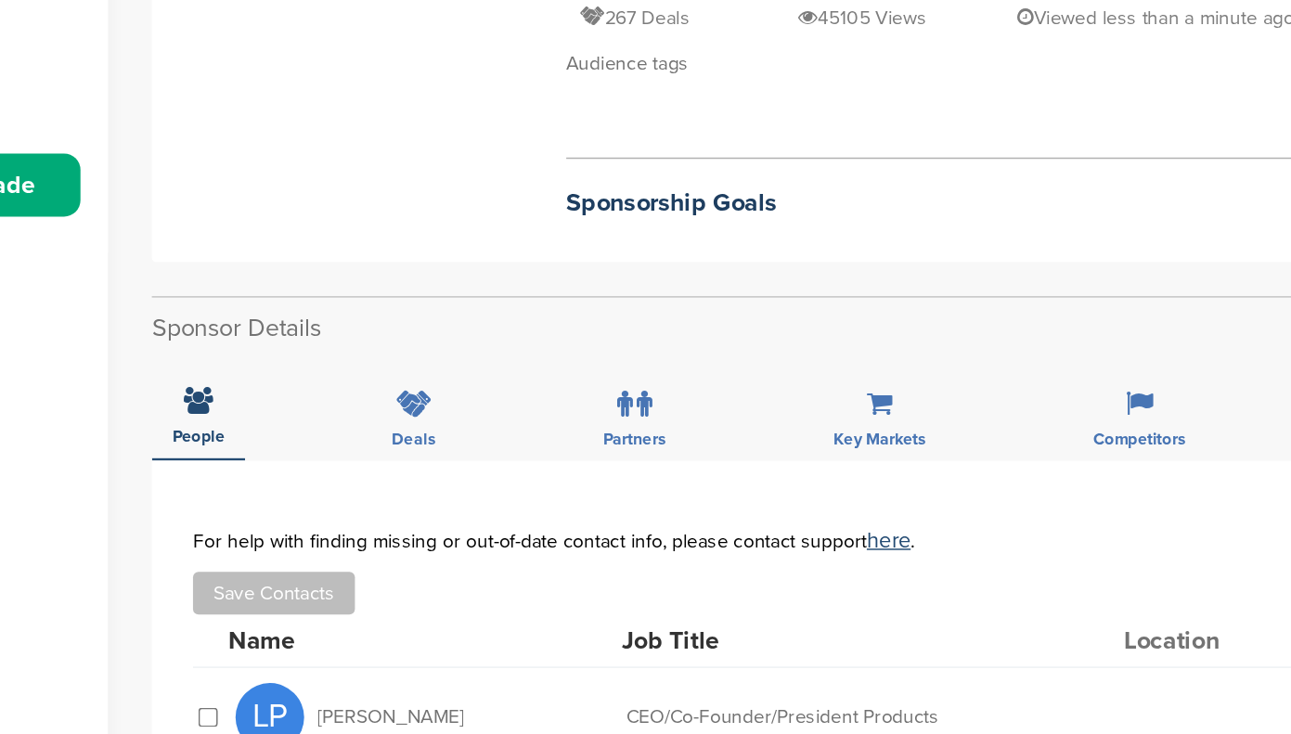
scroll to position [0, 0]
